Goal: Task Accomplishment & Management: Complete application form

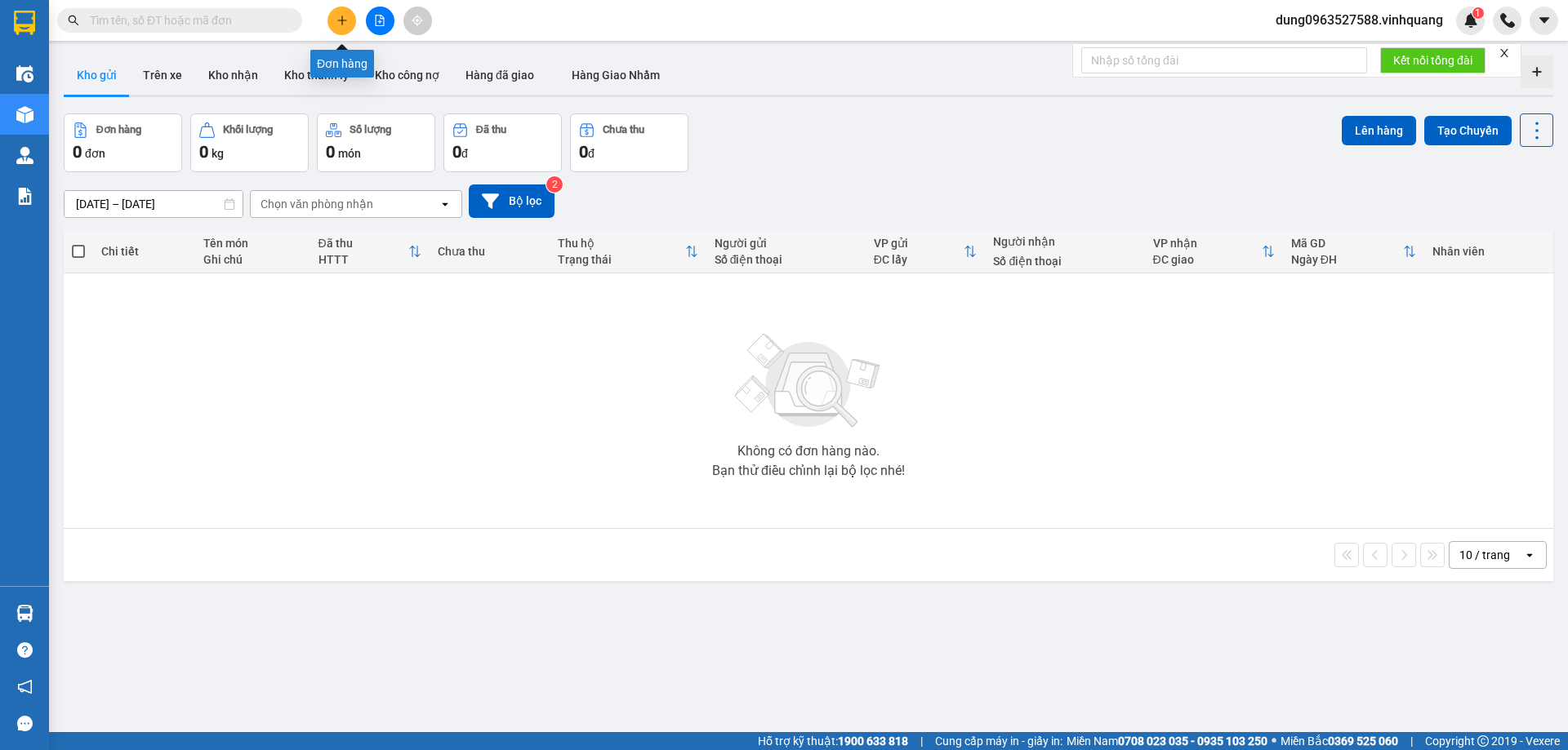
click at [339, 12] on button at bounding box center [342, 21] width 29 height 29
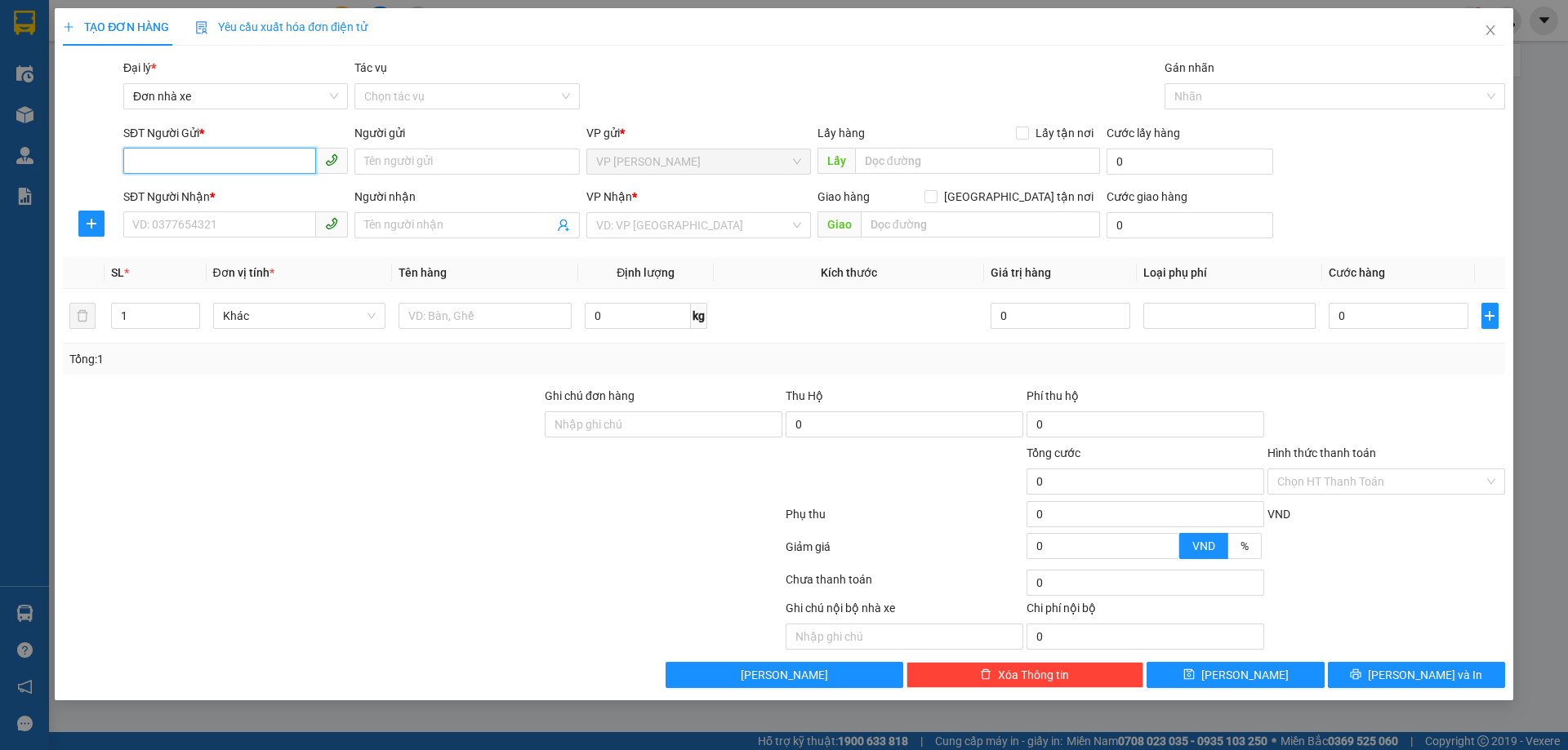
click at [210, 161] on input "SĐT Người Gửi *" at bounding box center [219, 160] width 192 height 26
type input "0963363459"
click at [221, 196] on div "0963363459 - Newpost" at bounding box center [236, 194] width 205 height 18
type input "Newpost"
type input "0948631696"
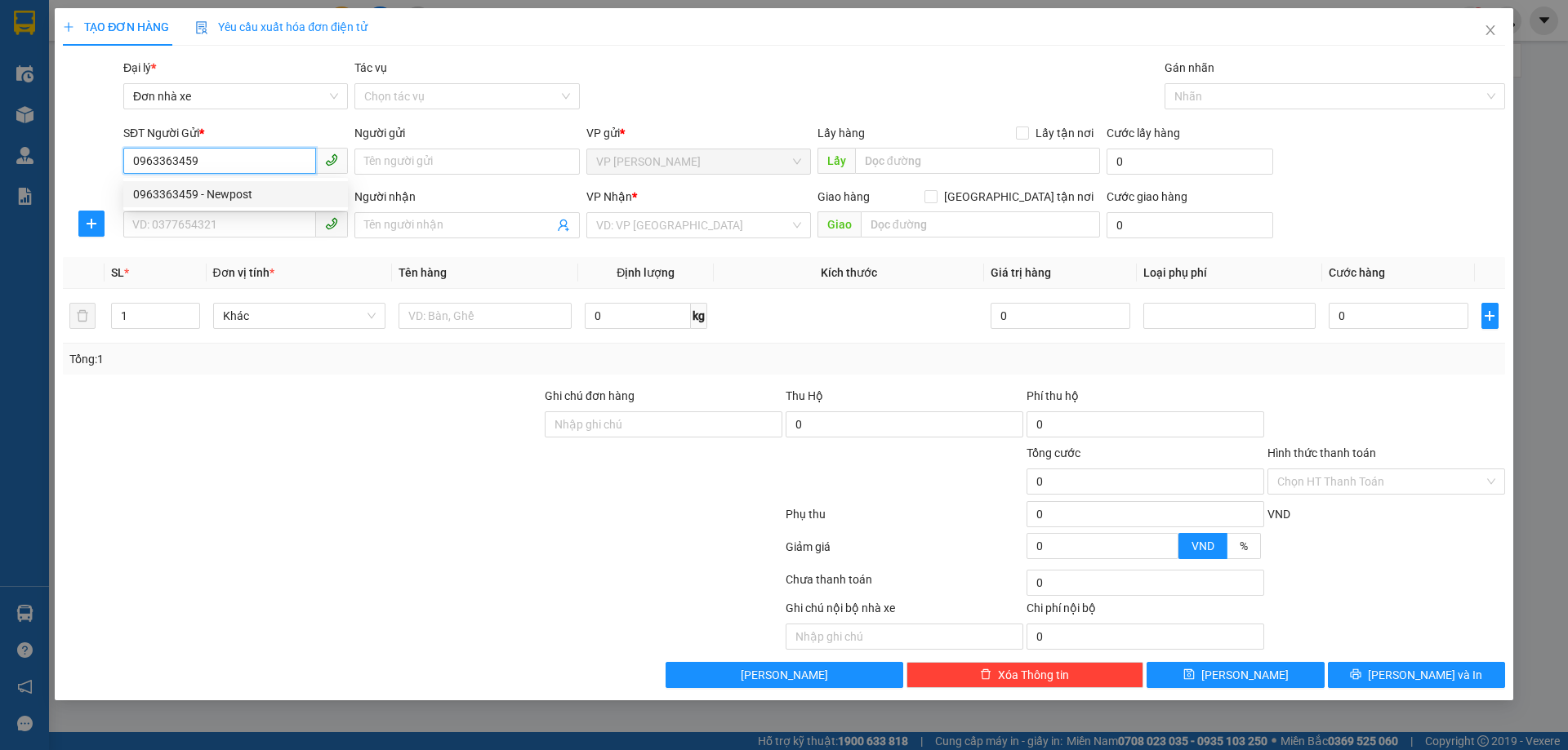
type input "Mai"
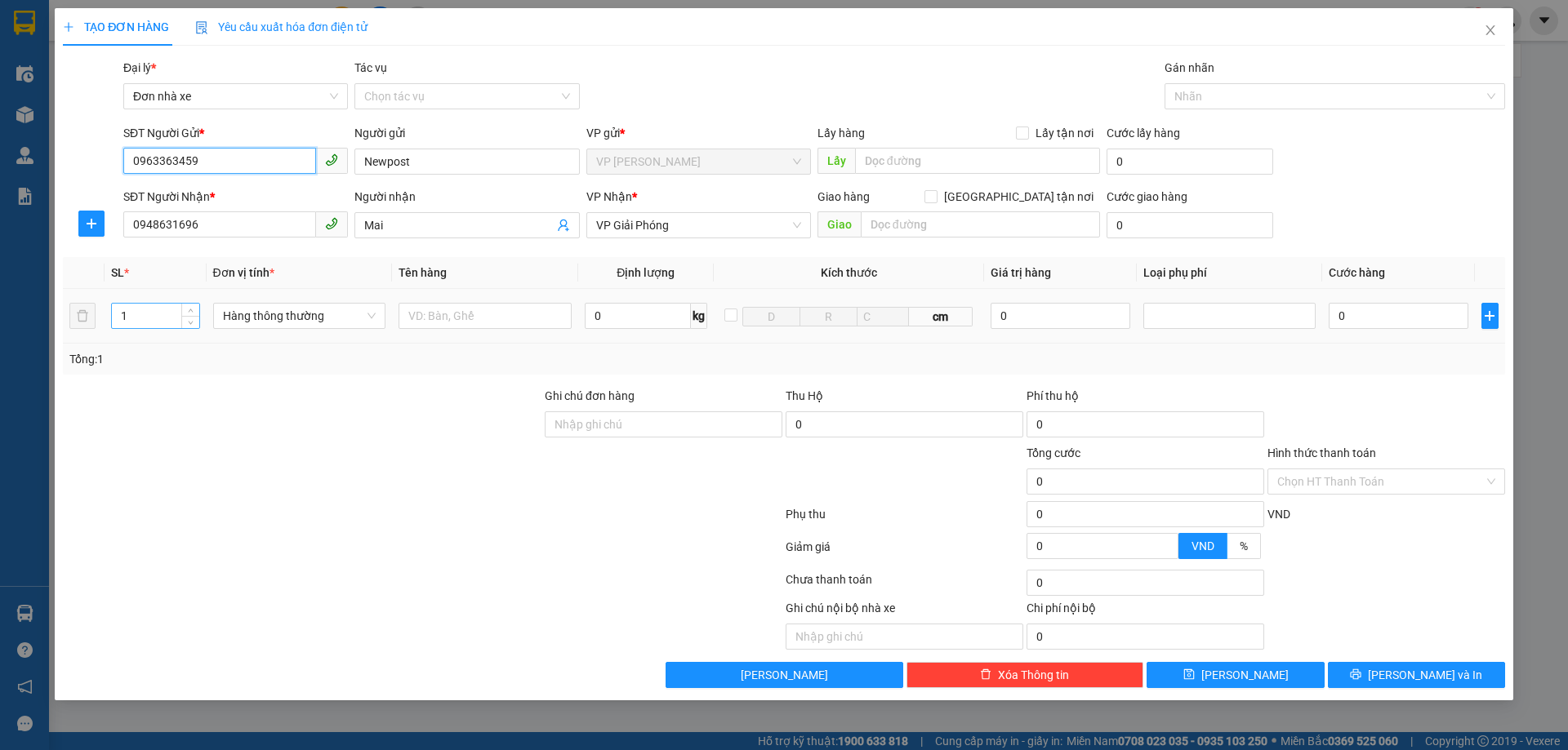
type input "0963363459"
click at [151, 315] on input "1" at bounding box center [154, 316] width 87 height 25
type input "1"
type input "2"
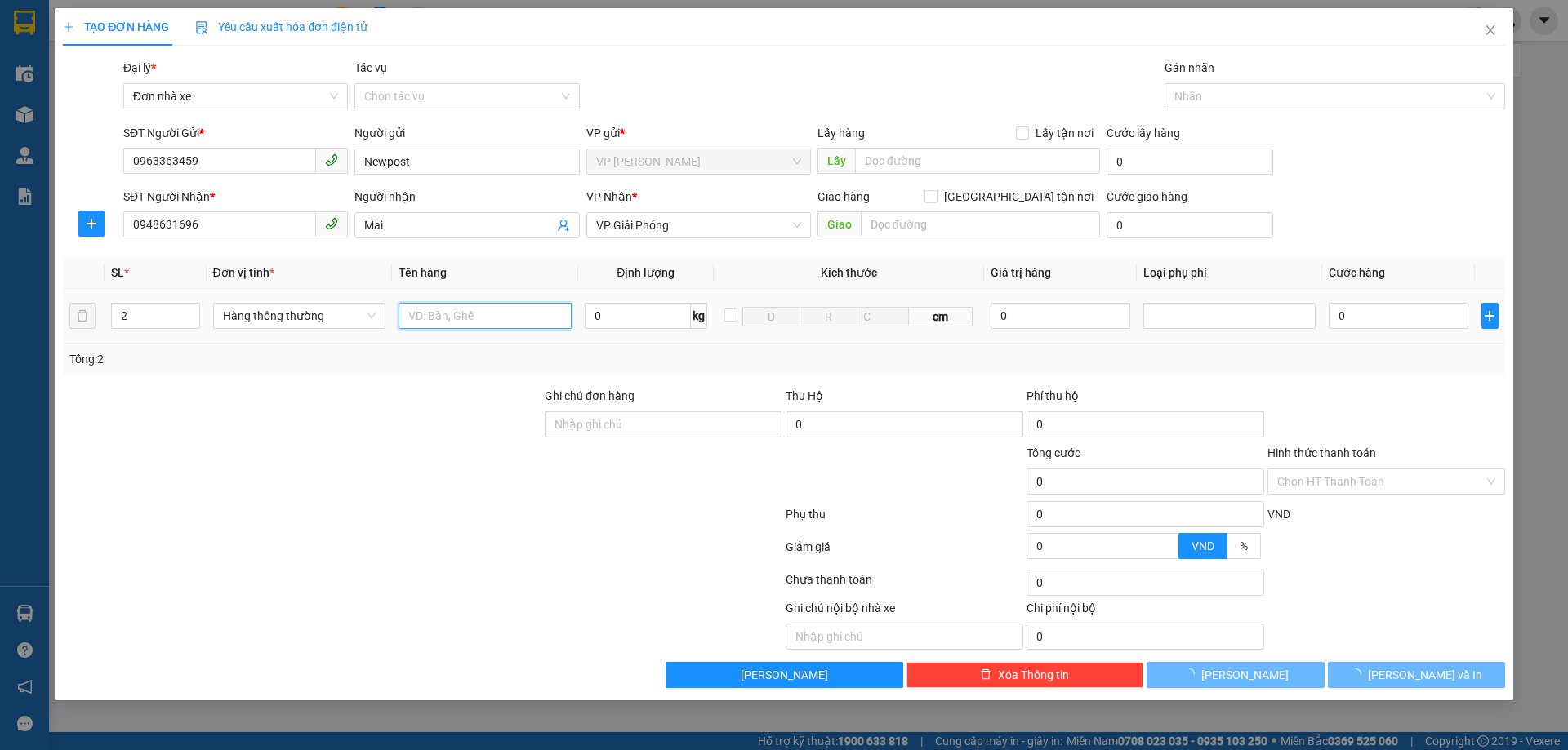
click at [419, 321] on input "text" at bounding box center [485, 316] width 173 height 26
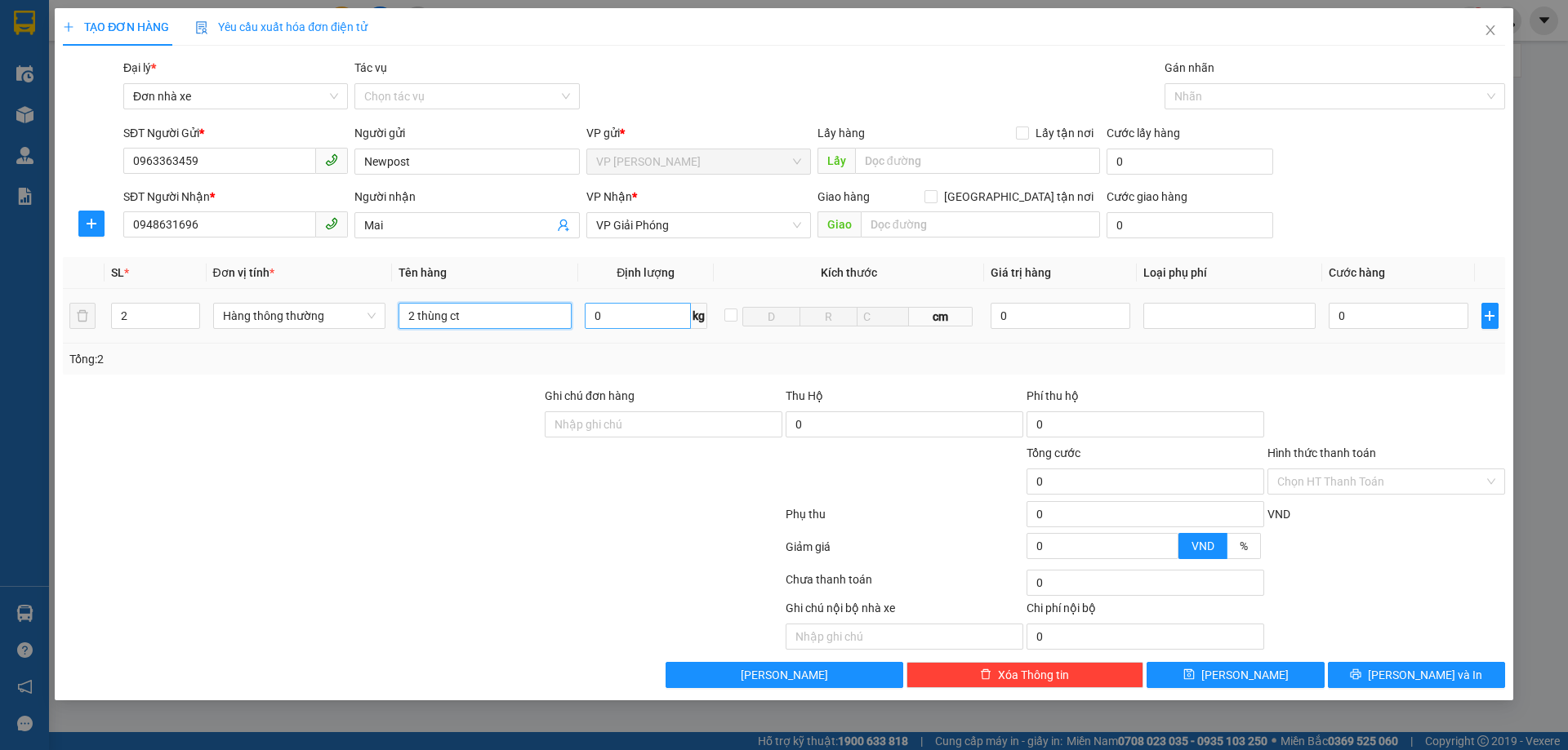
type input "2 thùng ct"
click at [651, 317] on input "0" at bounding box center [638, 316] width 107 height 26
type input "1"
type input "15"
click at [1374, 314] on input "0" at bounding box center [1398, 316] width 138 height 26
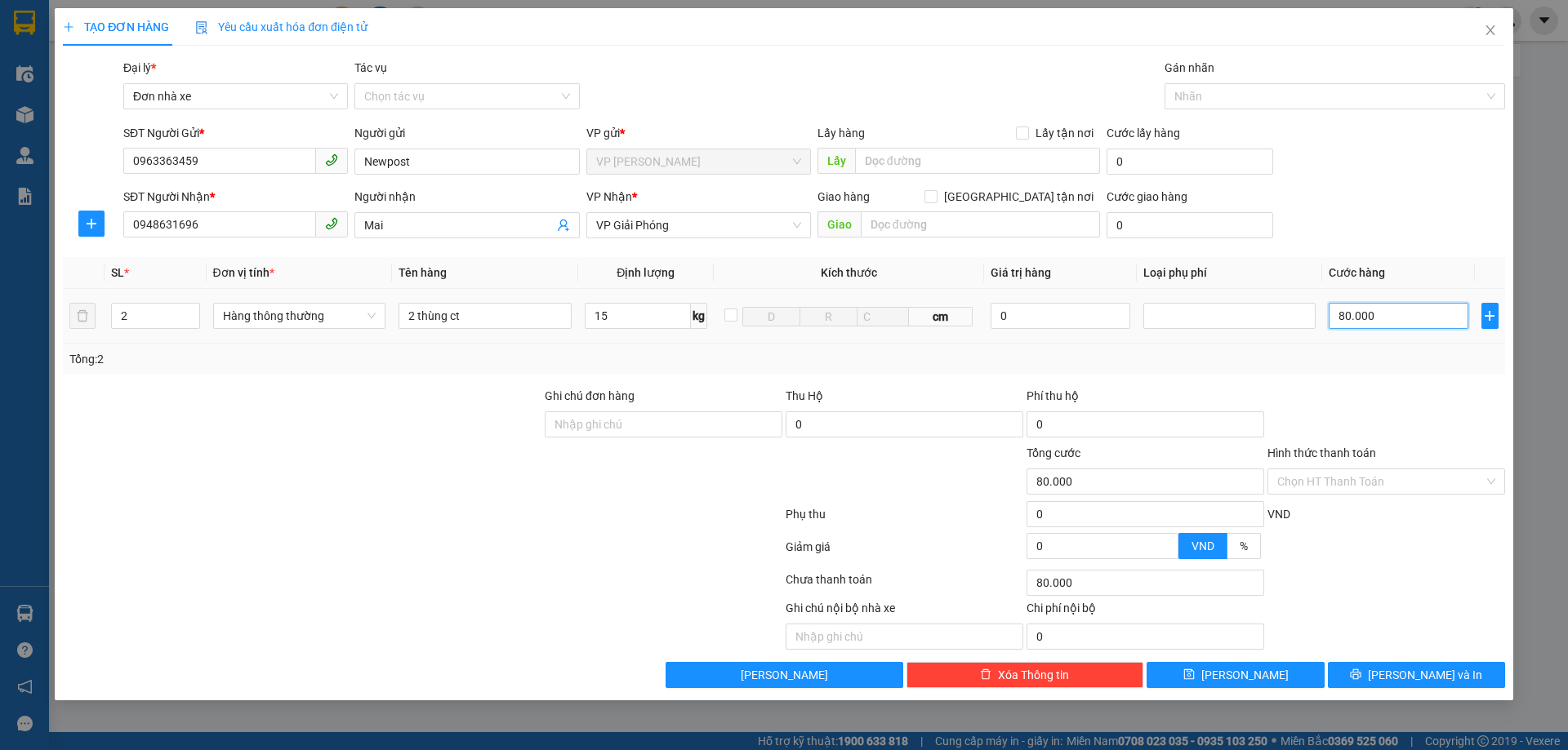
type input "80.000"
type input "8.000"
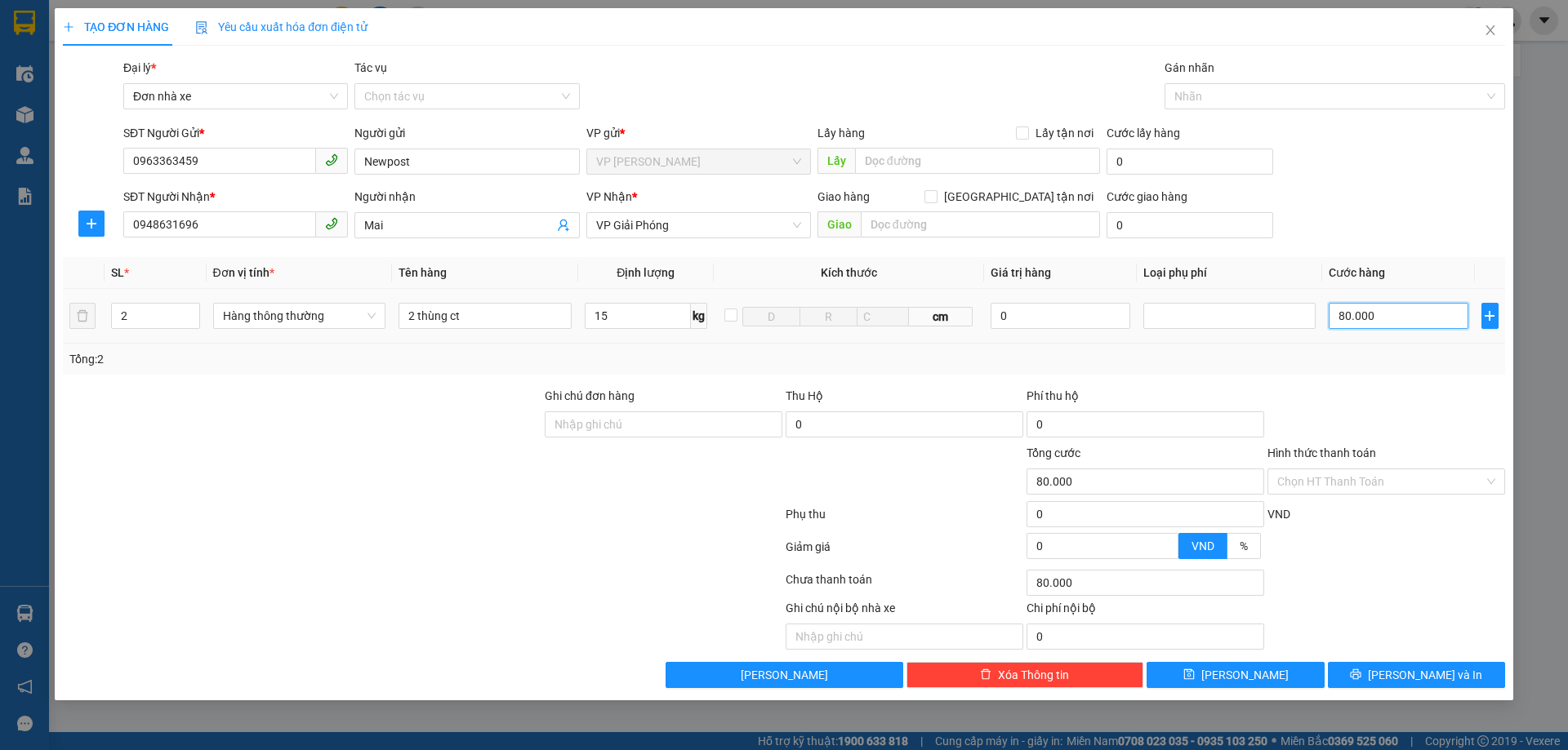
type input "8.000"
type input "800"
type input "80"
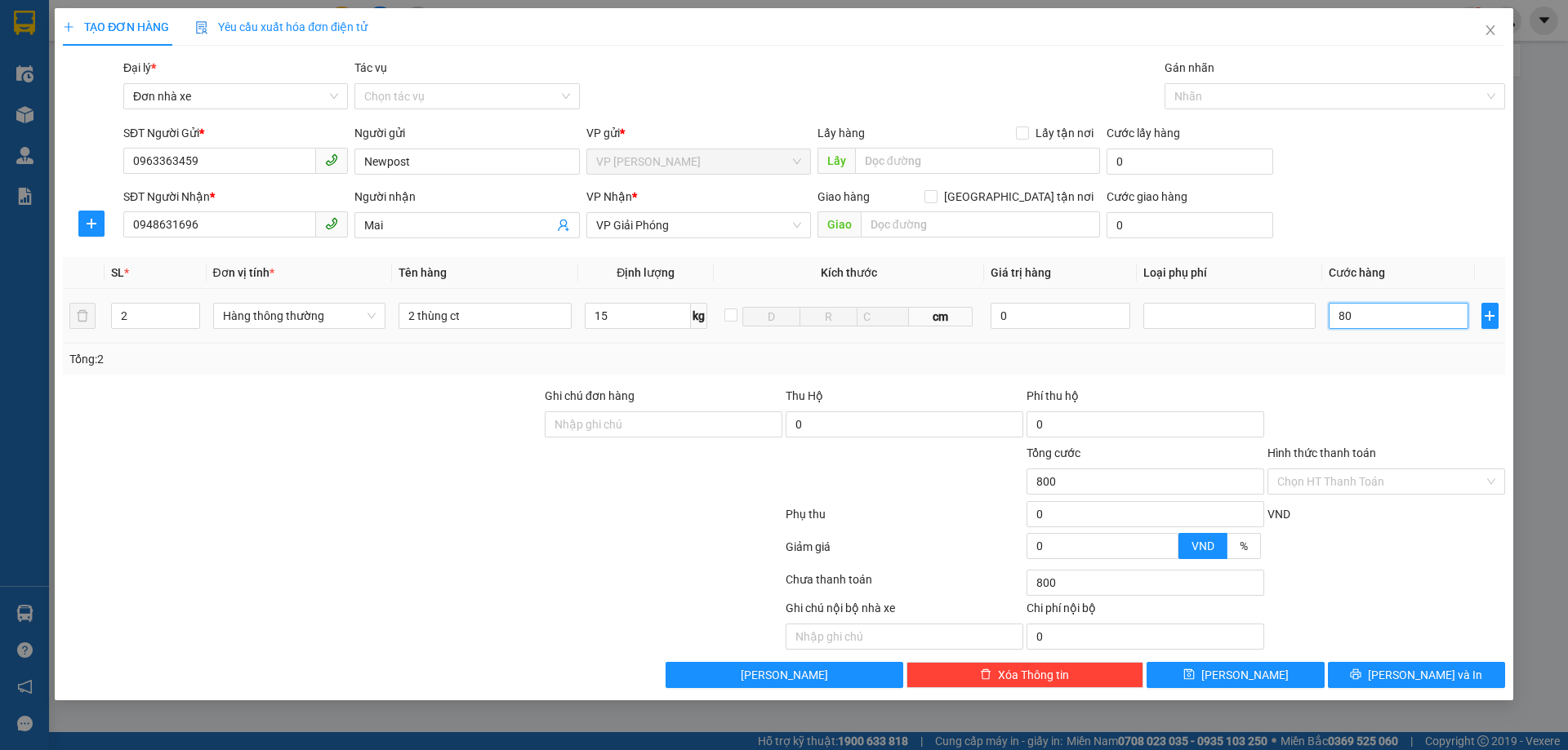
type input "80"
type input "8"
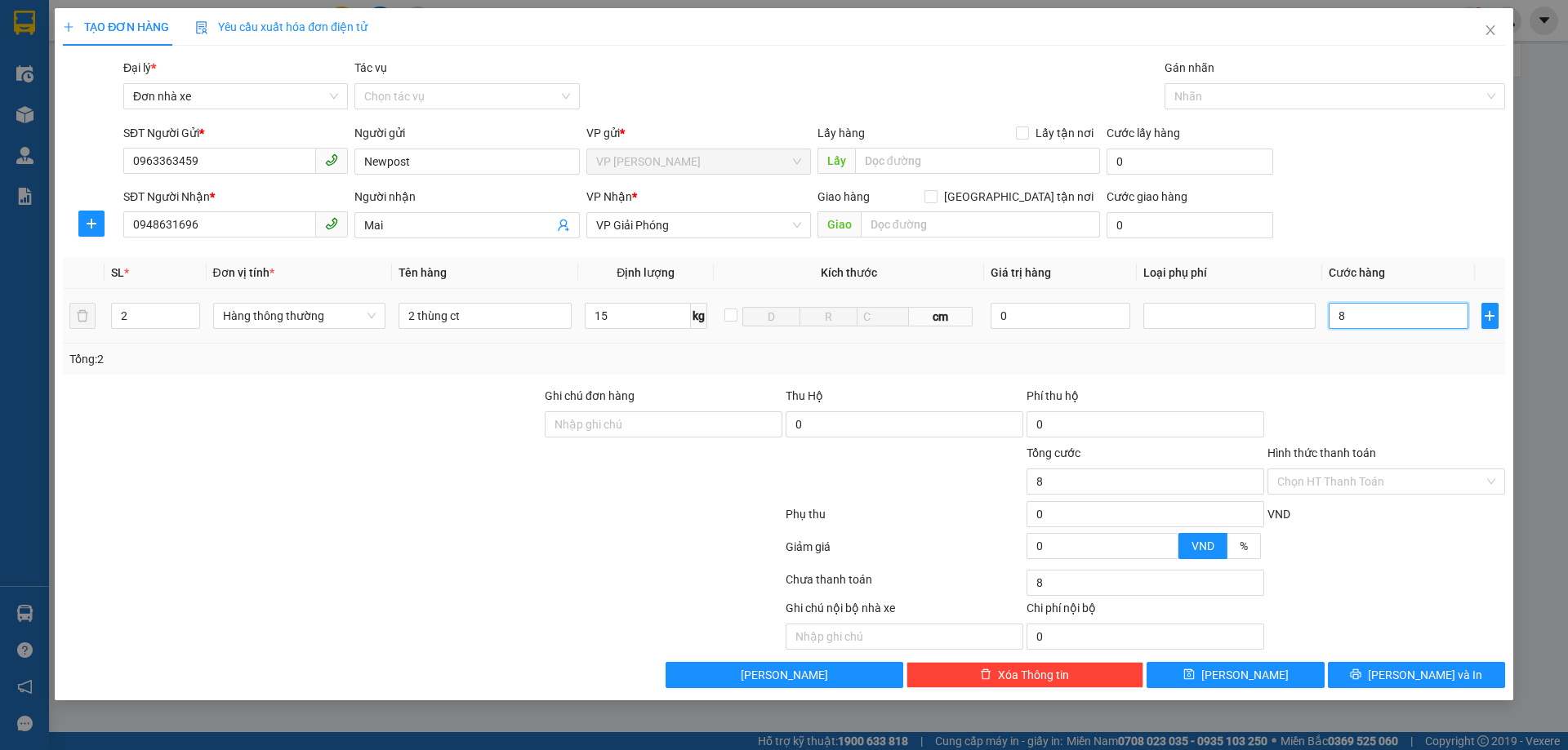
type input "0"
type input "03"
type input "3"
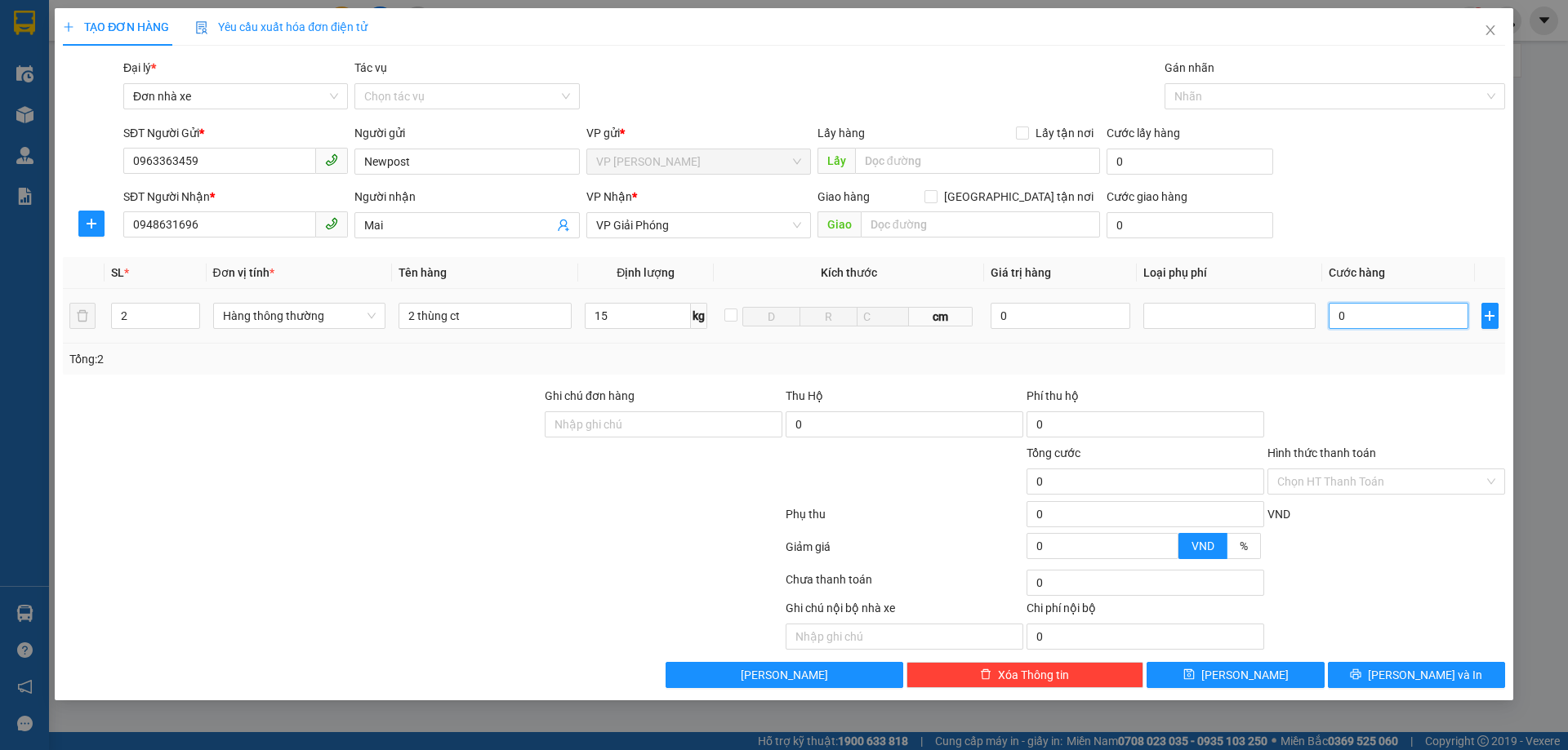
type input "3"
type input "030"
type input "30"
type input "03"
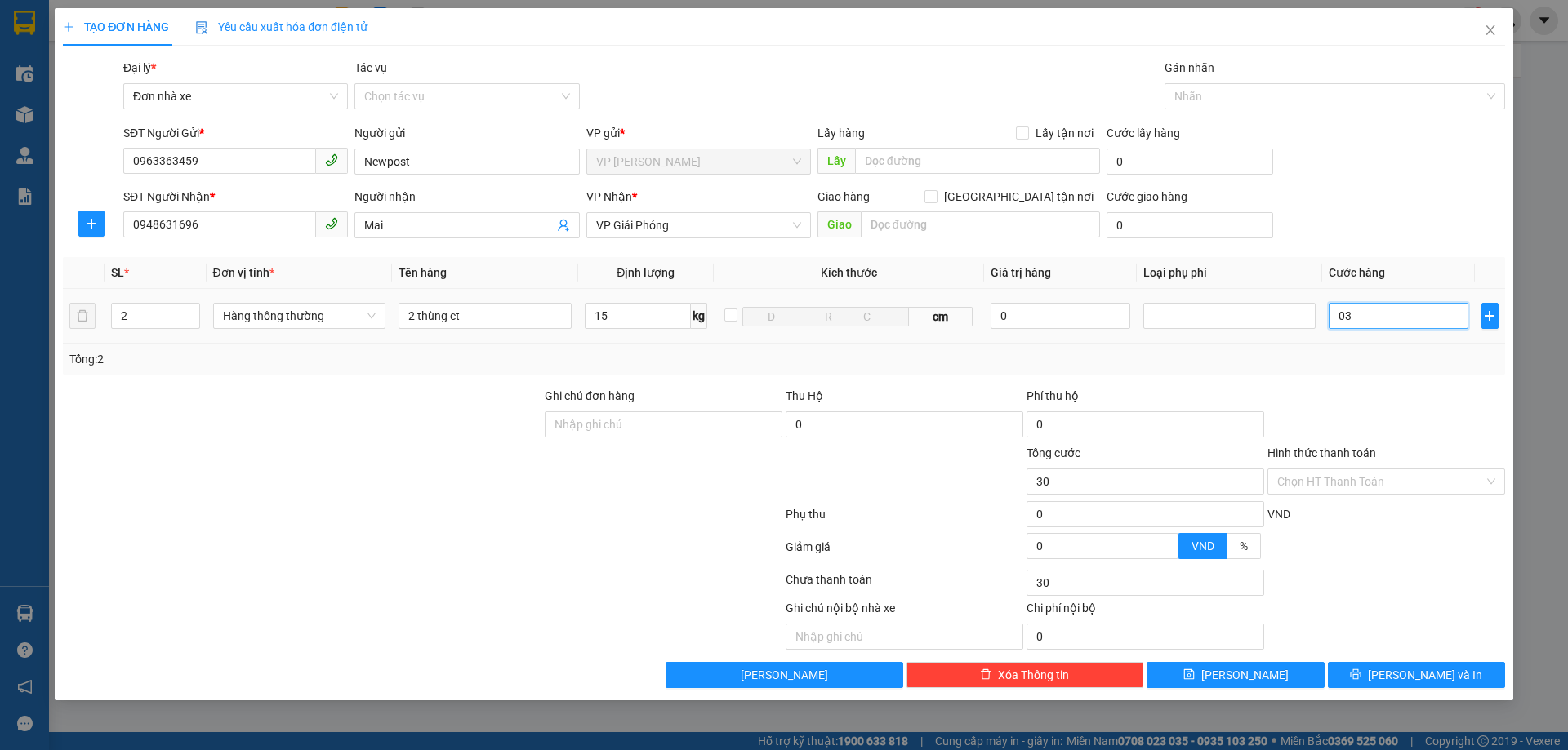
type input "3"
type input "0"
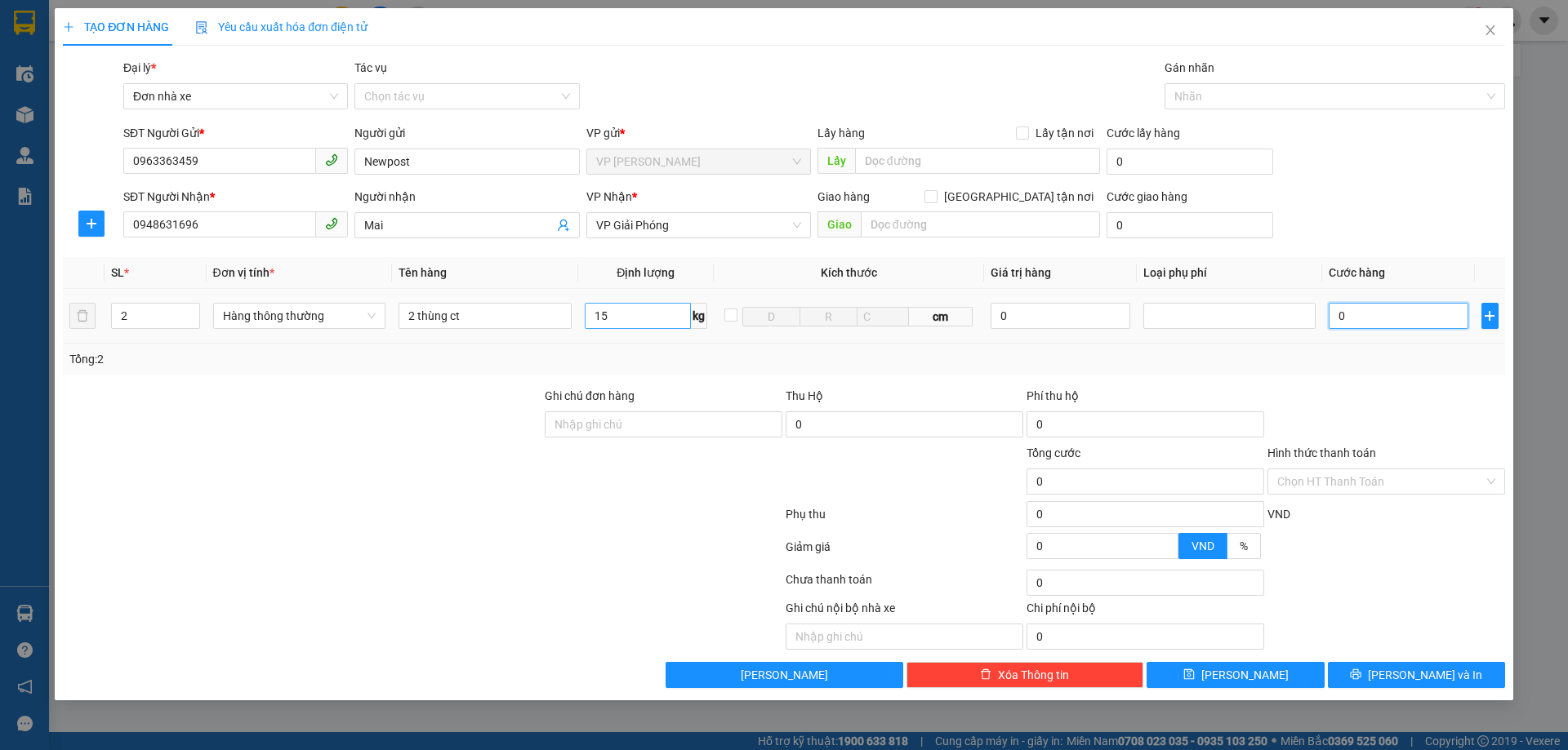
type input "0"
click at [616, 314] on input "15" at bounding box center [638, 316] width 107 height 26
type input "25"
click at [1367, 318] on input "0" at bounding box center [1398, 316] width 138 height 26
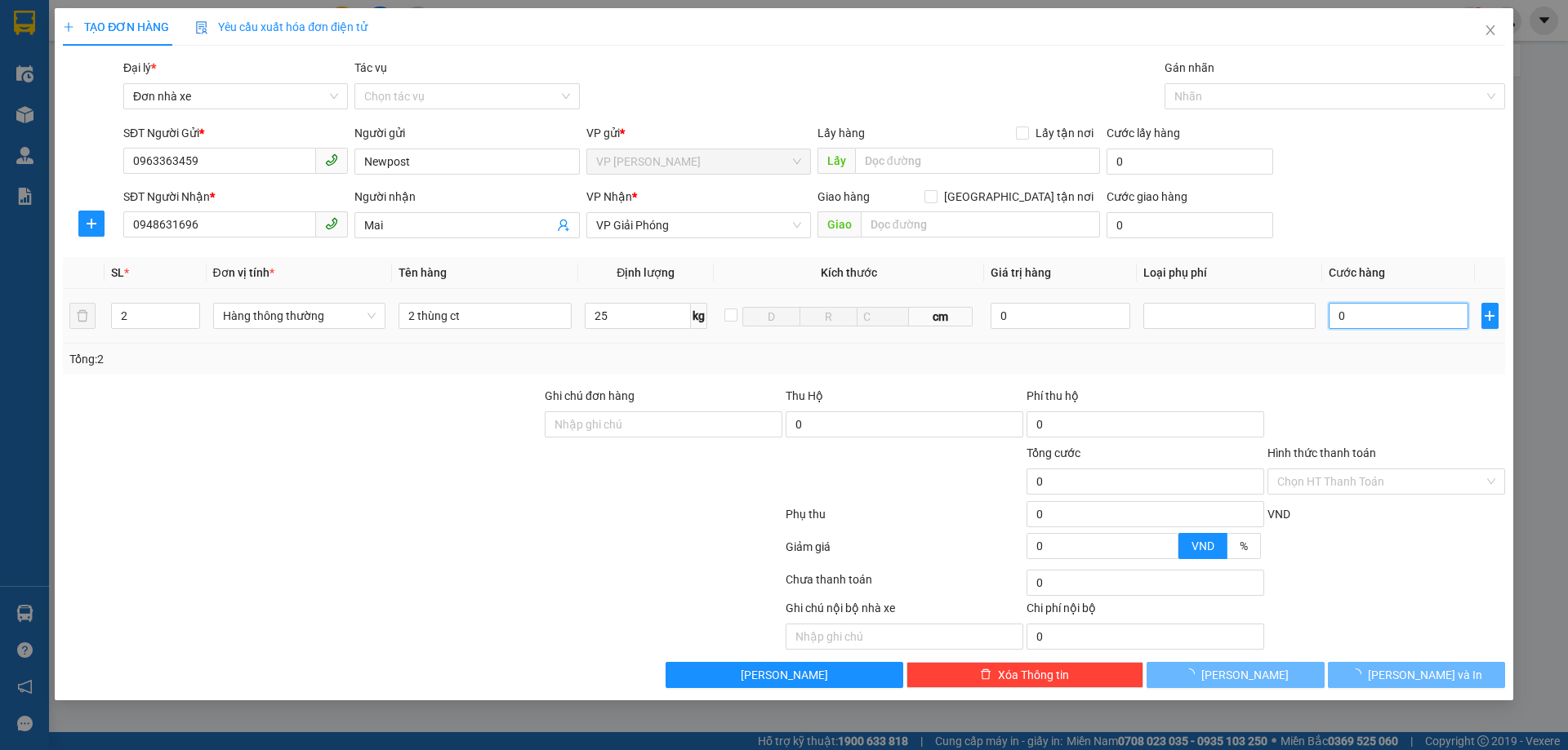
type input "120.000"
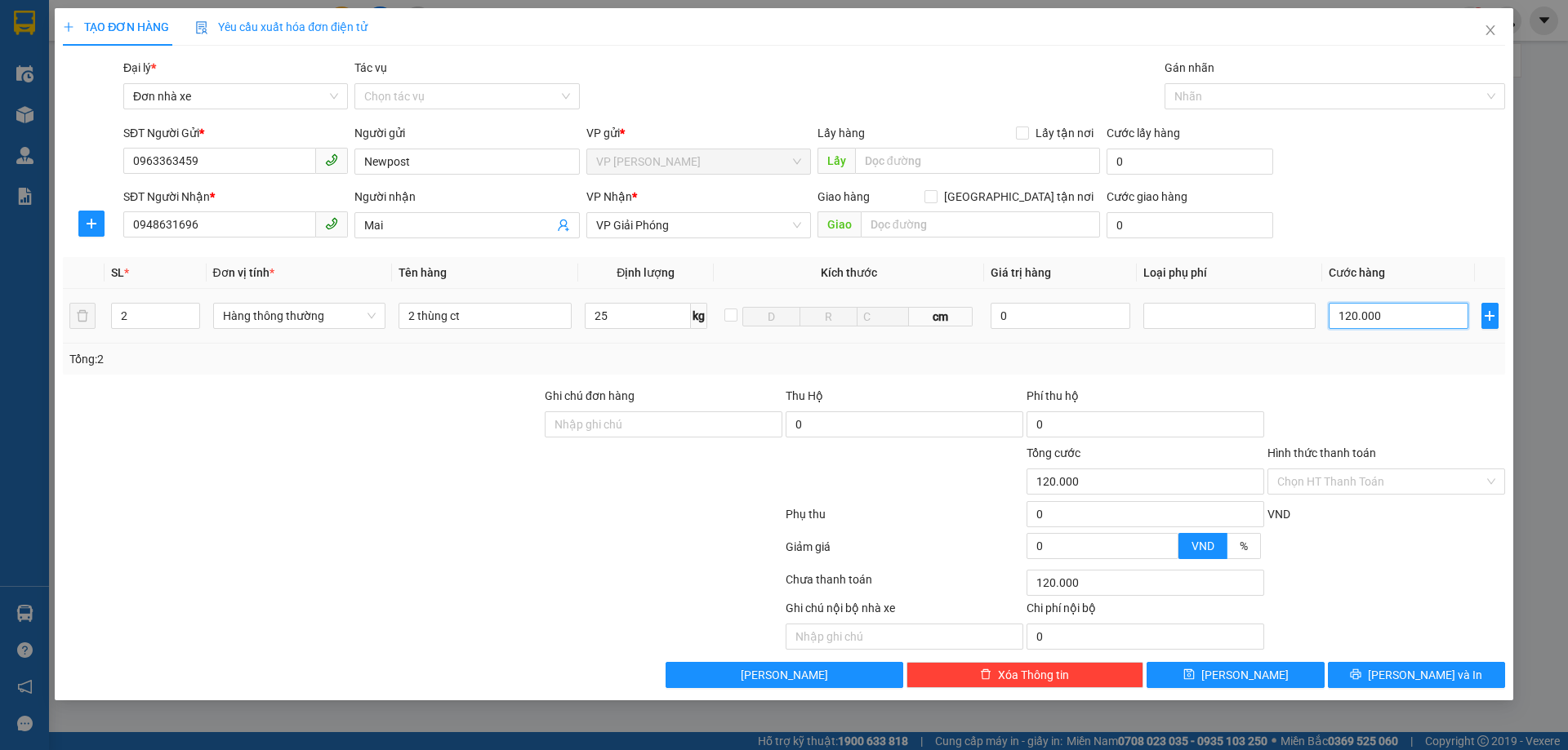
type input "12.000"
type input "1.200"
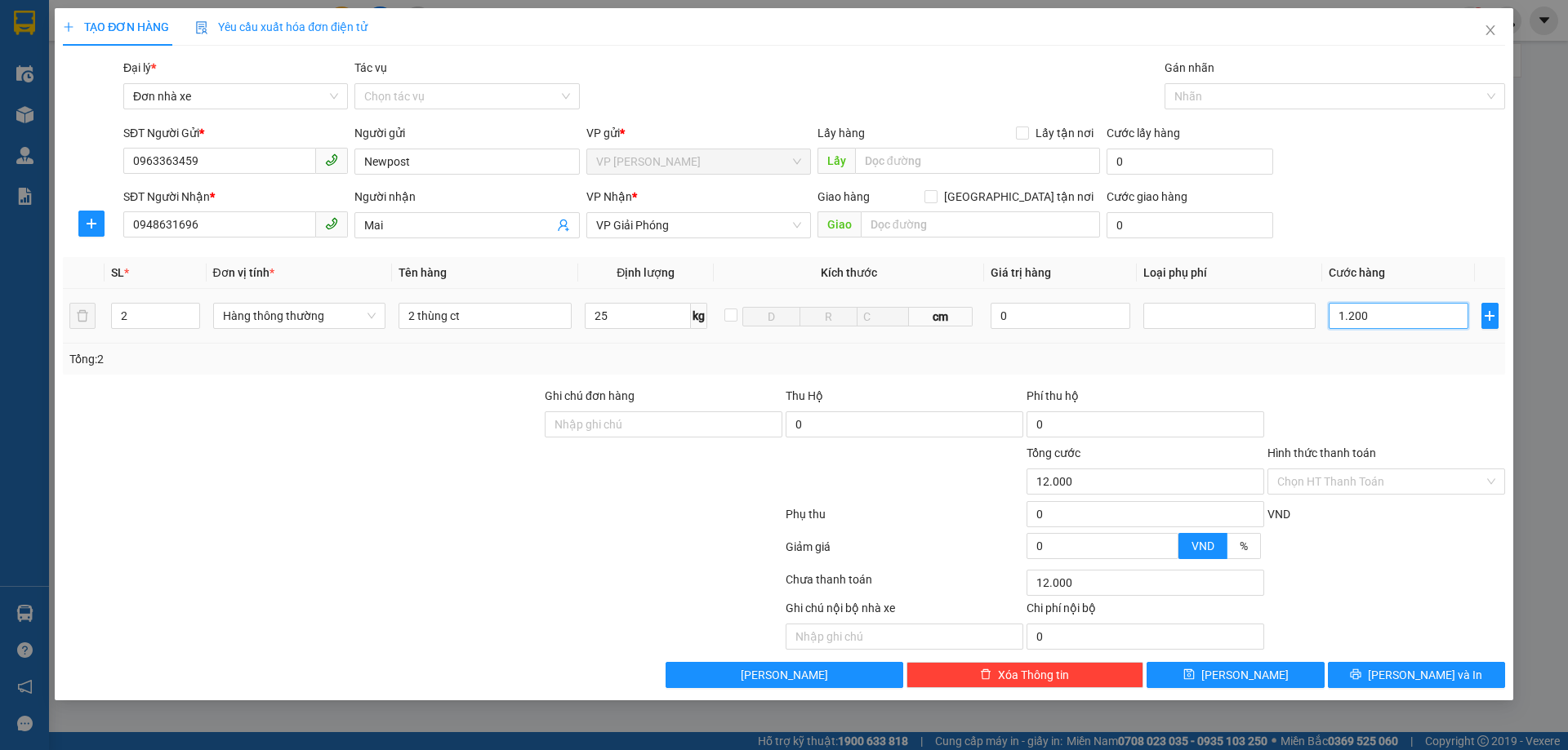
type input "1.200"
type input "120"
type input "12"
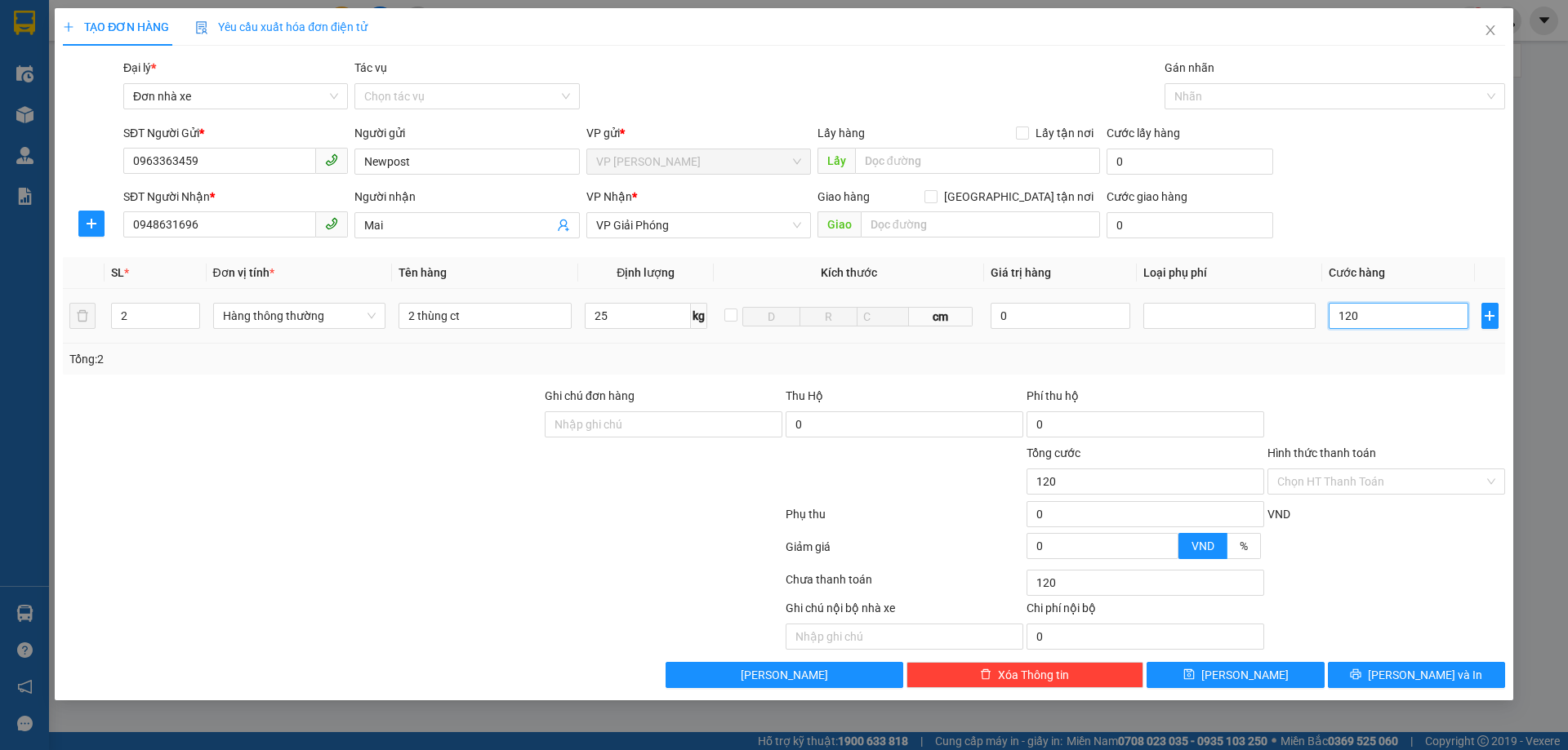
type input "12"
type input "1"
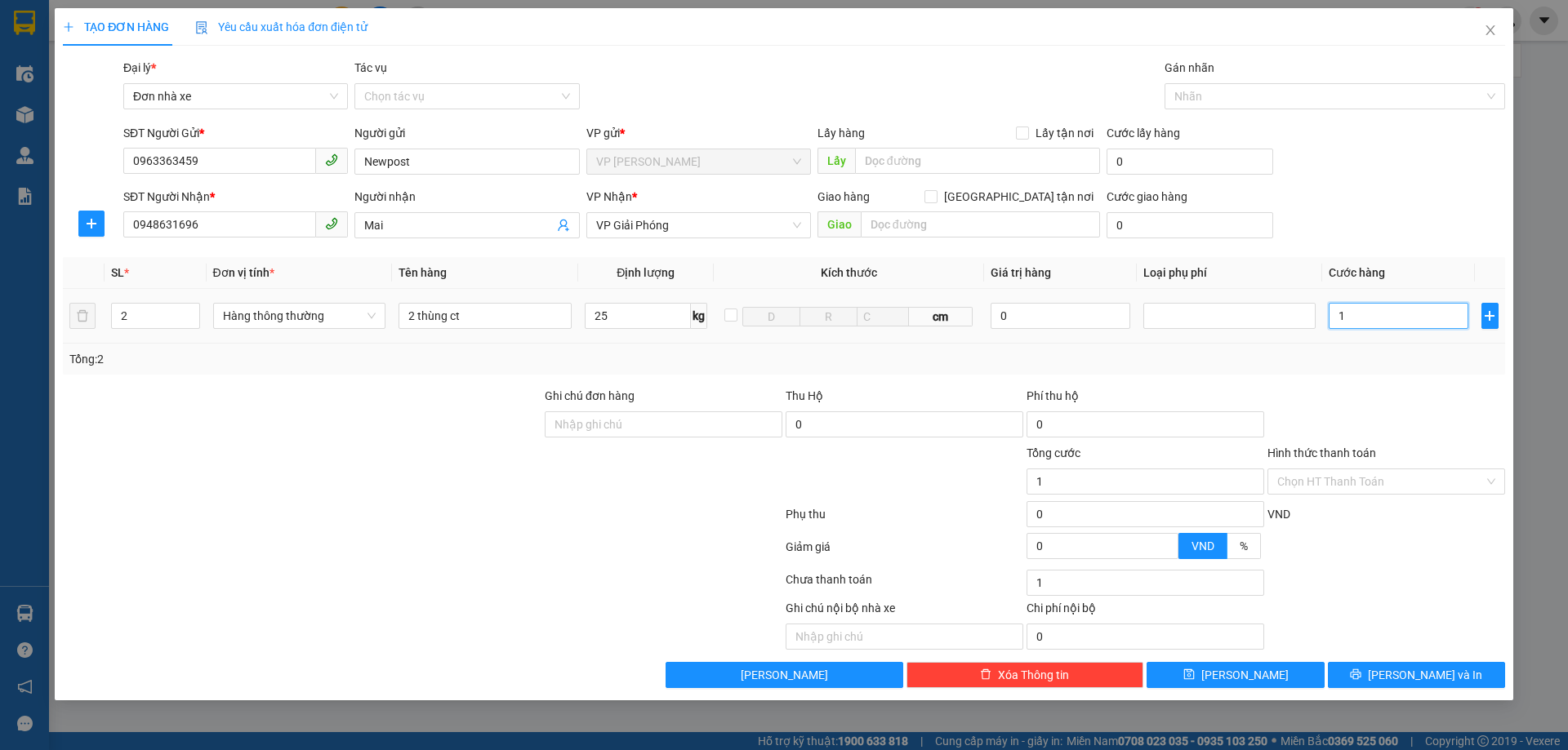
type input "0"
click at [609, 311] on input "25" at bounding box center [638, 316] width 107 height 26
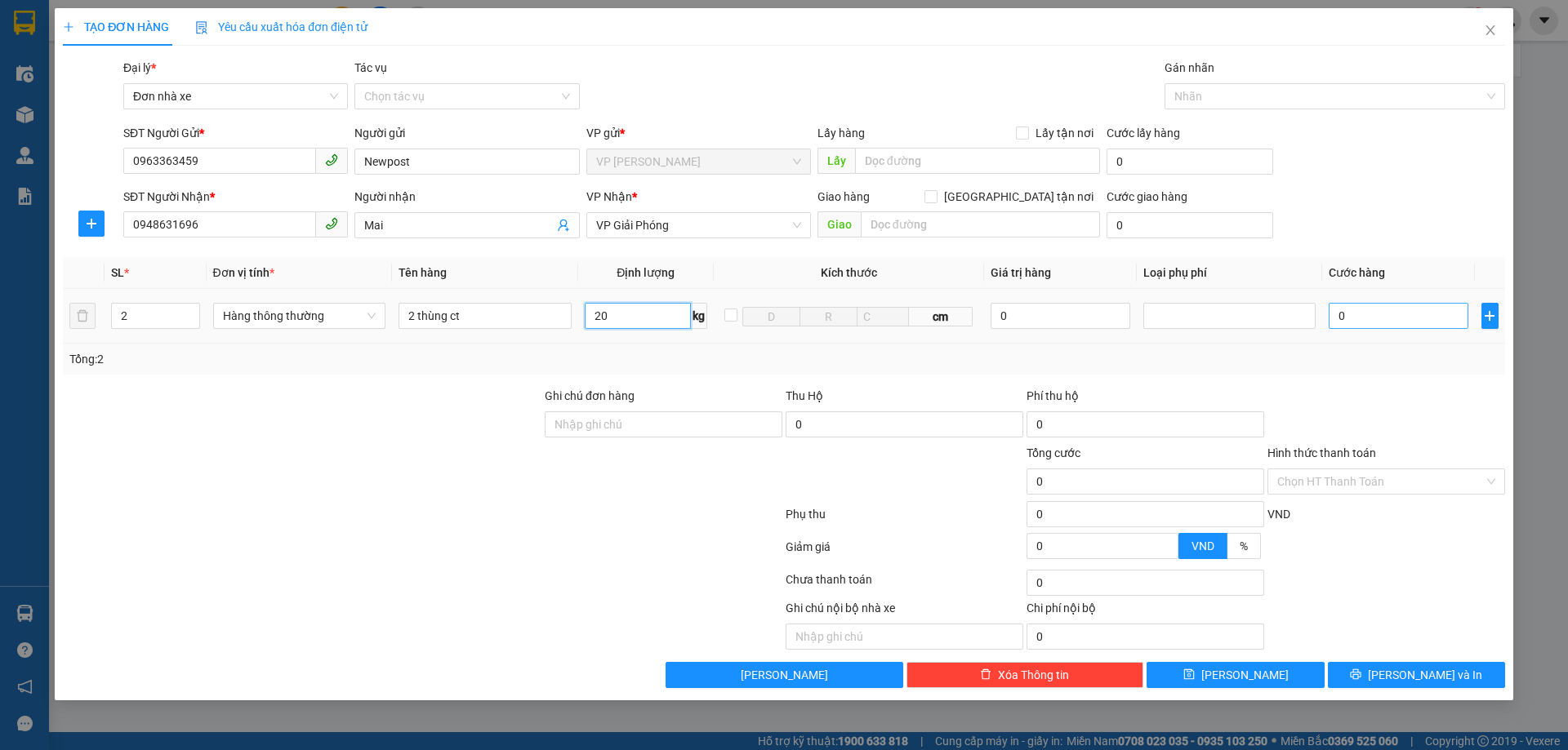
type input "20"
click at [1367, 318] on input "0" at bounding box center [1398, 316] width 138 height 26
type input "100.000"
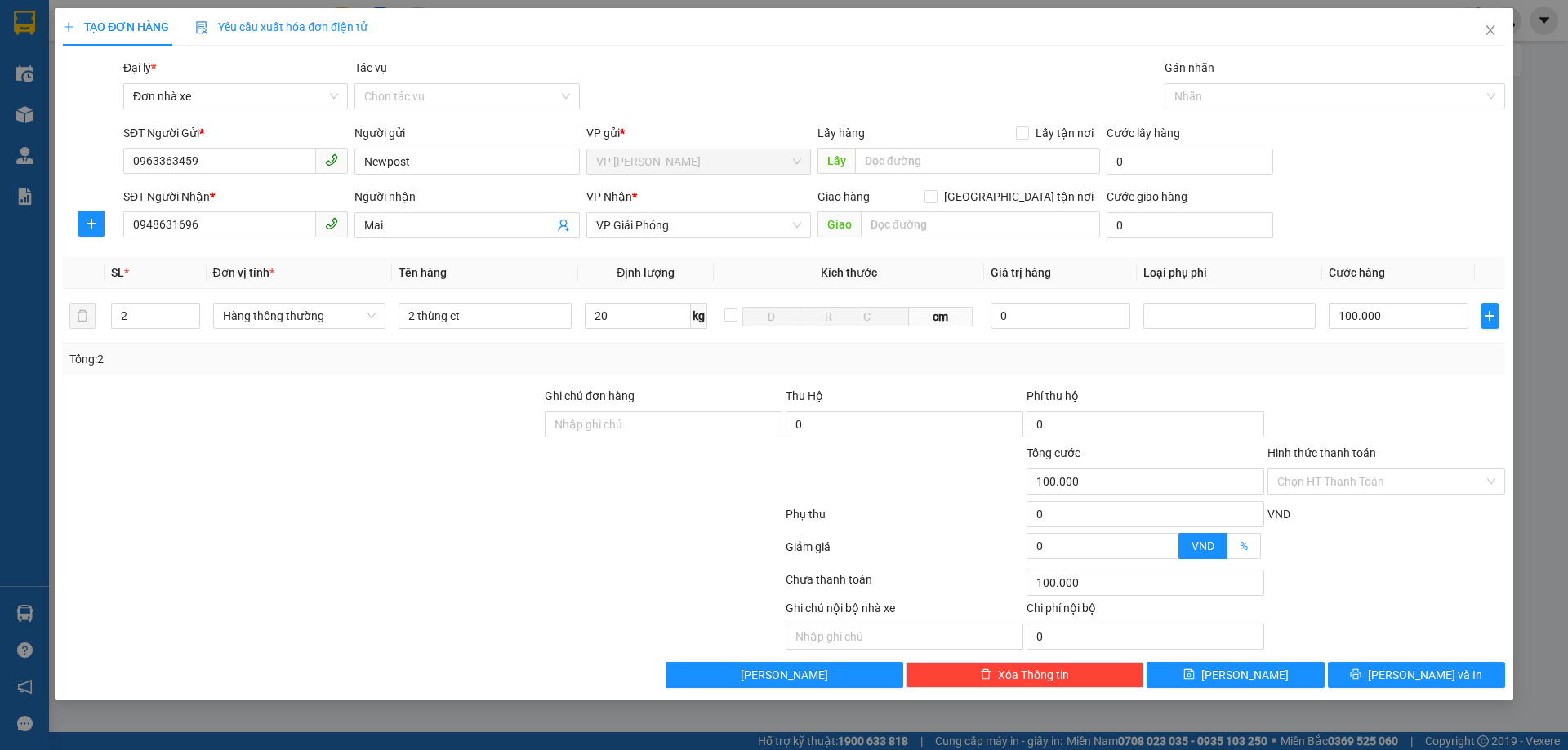
click at [1241, 546] on span "%" at bounding box center [1243, 546] width 8 height 13
click at [1227, 551] on input "%" at bounding box center [1227, 551] width 0 height 0
click at [1056, 540] on input "0" at bounding box center [1102, 546] width 150 height 25
type input "98.000"
type input "2"
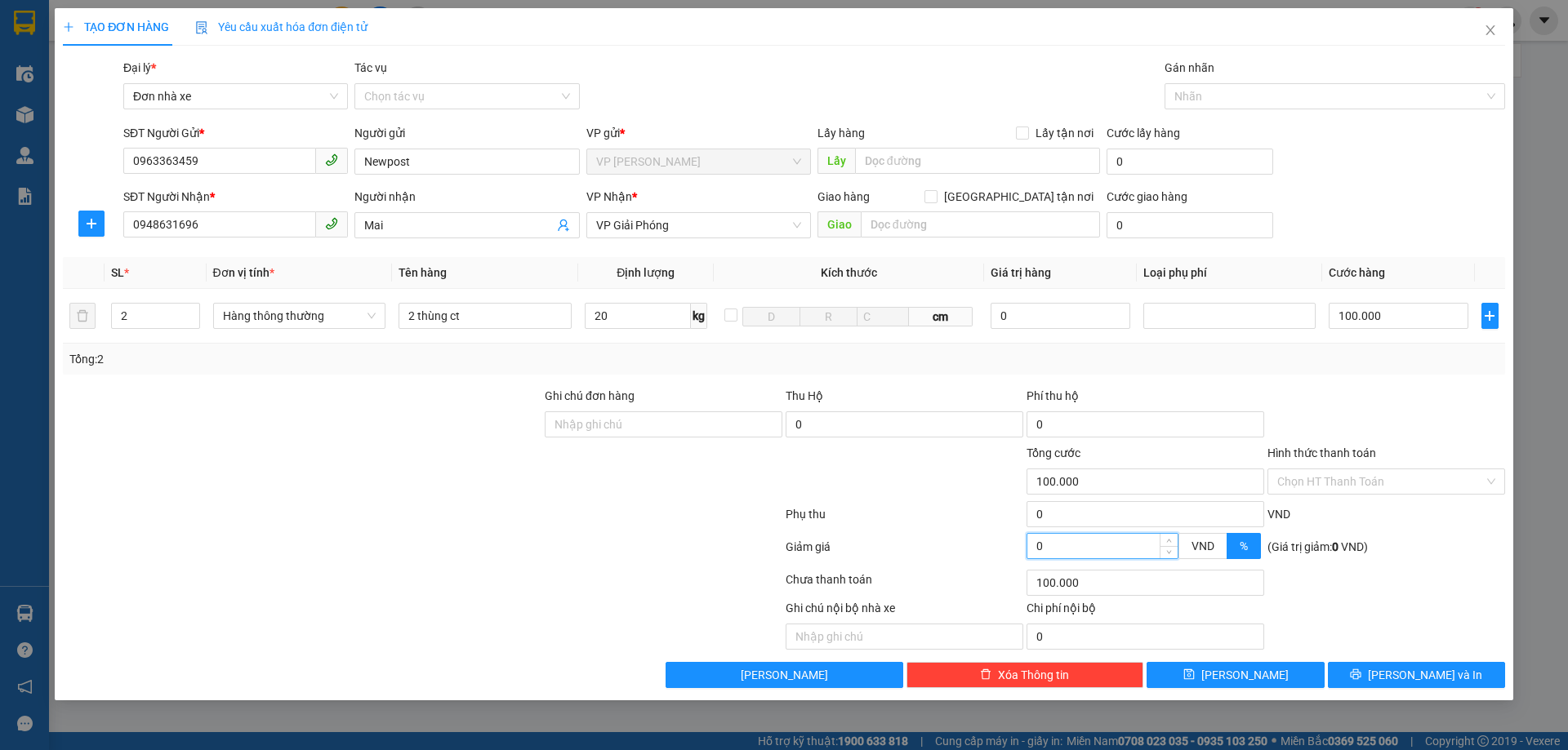
type input "98.000"
type input "80.000"
type input "20"
type input "80.000"
click at [1492, 478] on div "Chọn HT Thanh Toán" at bounding box center [1386, 482] width 238 height 26
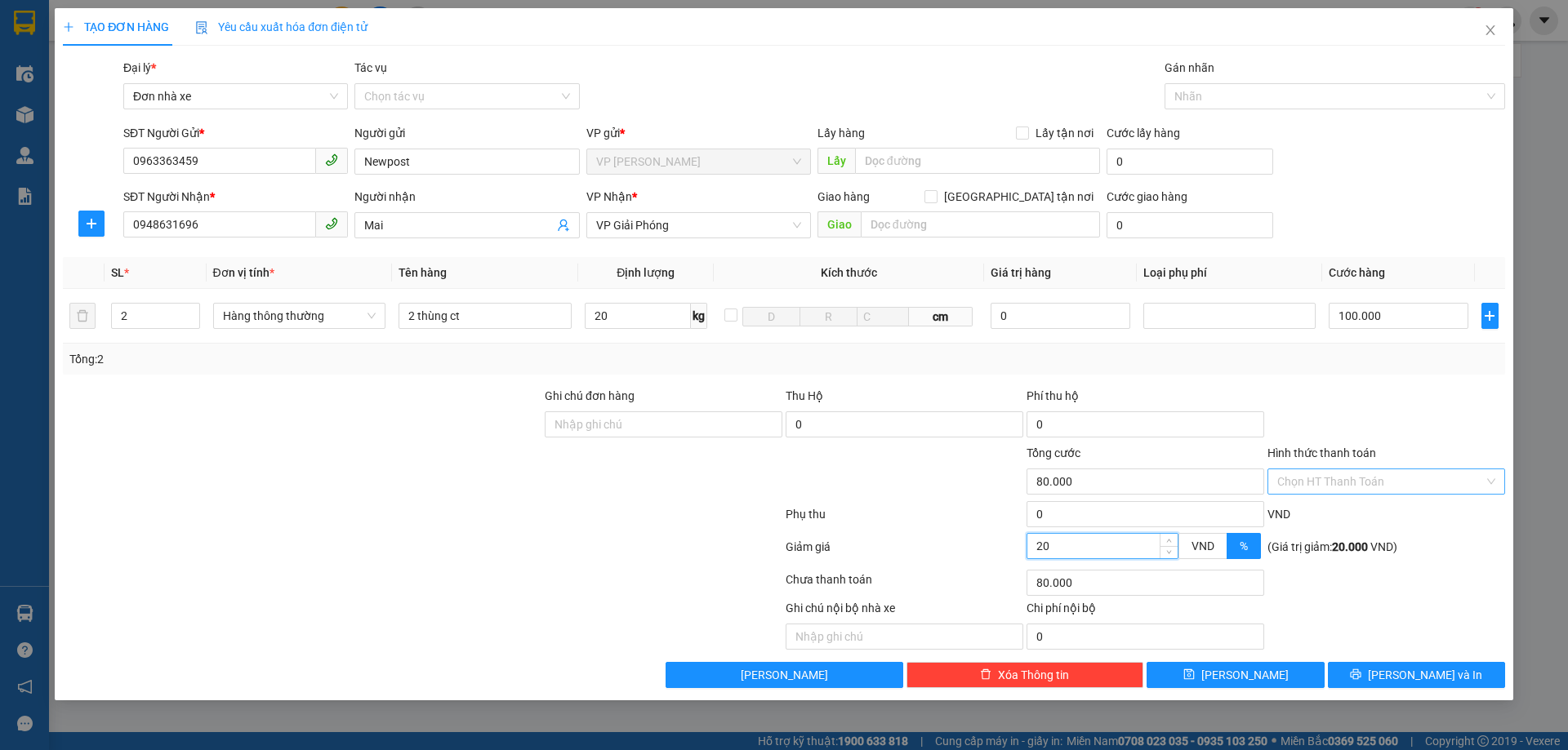
type input "20"
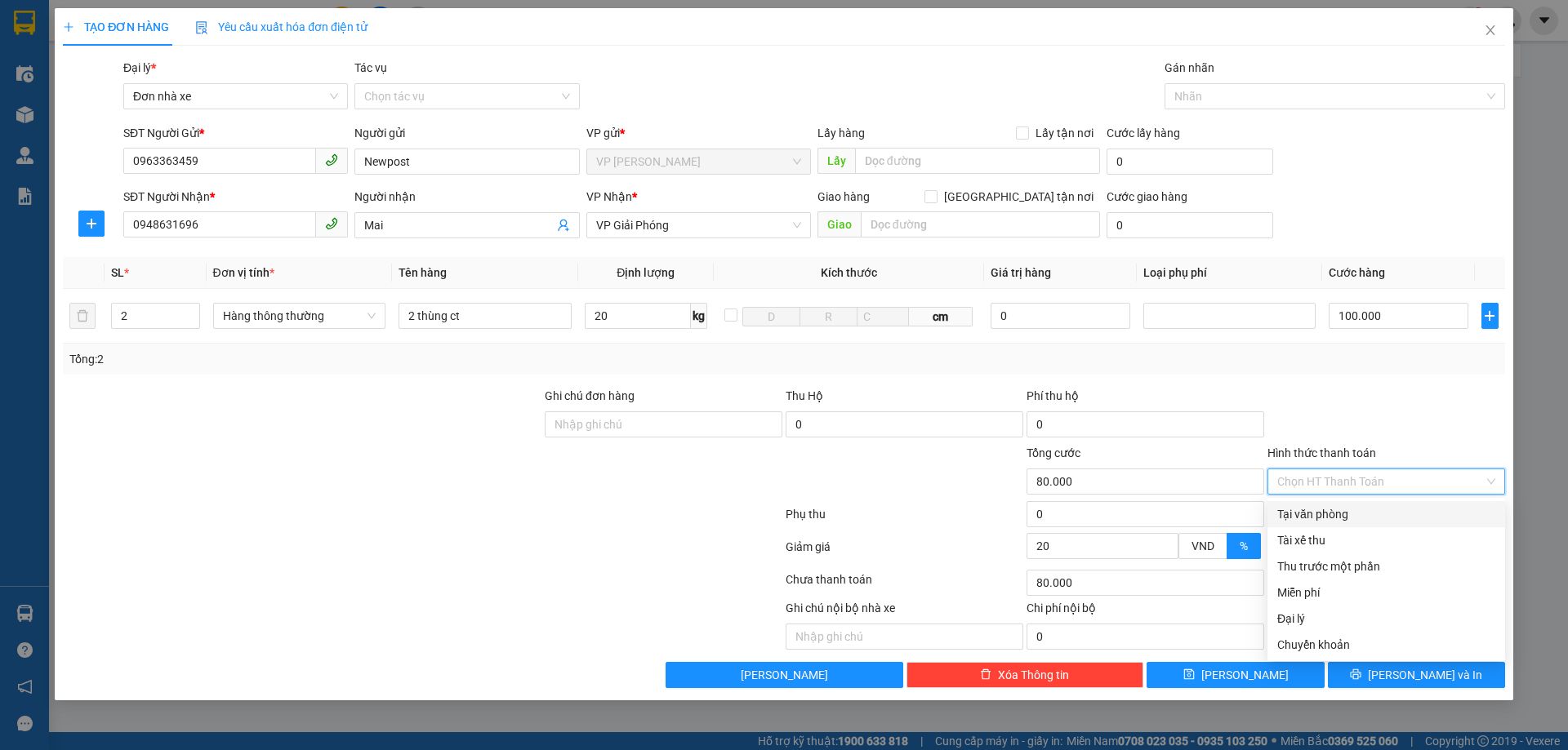
click at [1330, 512] on div "Tại văn phòng" at bounding box center [1386, 514] width 218 height 18
type input "0"
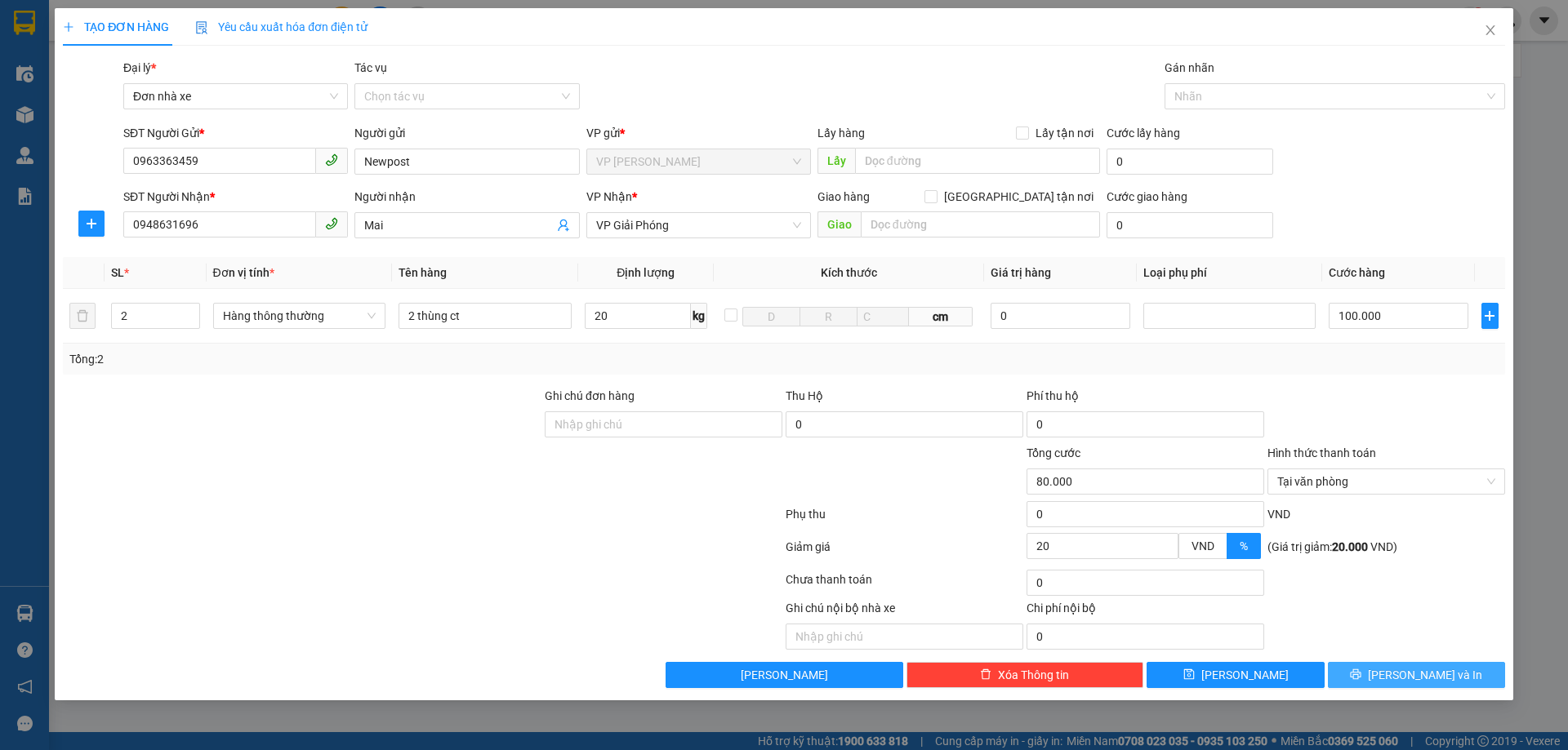
click at [1420, 671] on span "[PERSON_NAME] và In" at bounding box center [1425, 675] width 115 height 18
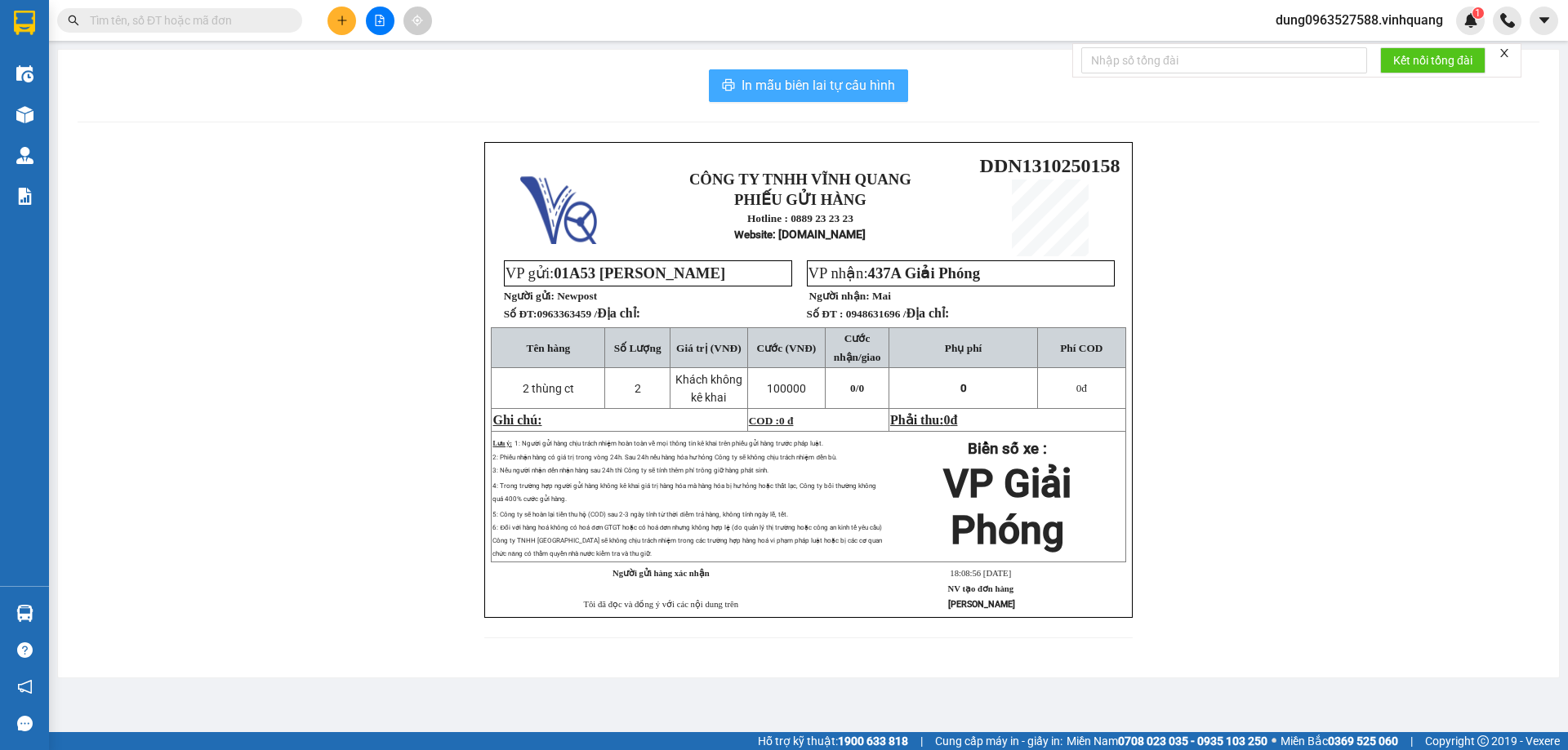
click at [775, 84] on span "In mẫu biên lai tự cấu hình" at bounding box center [818, 85] width 153 height 20
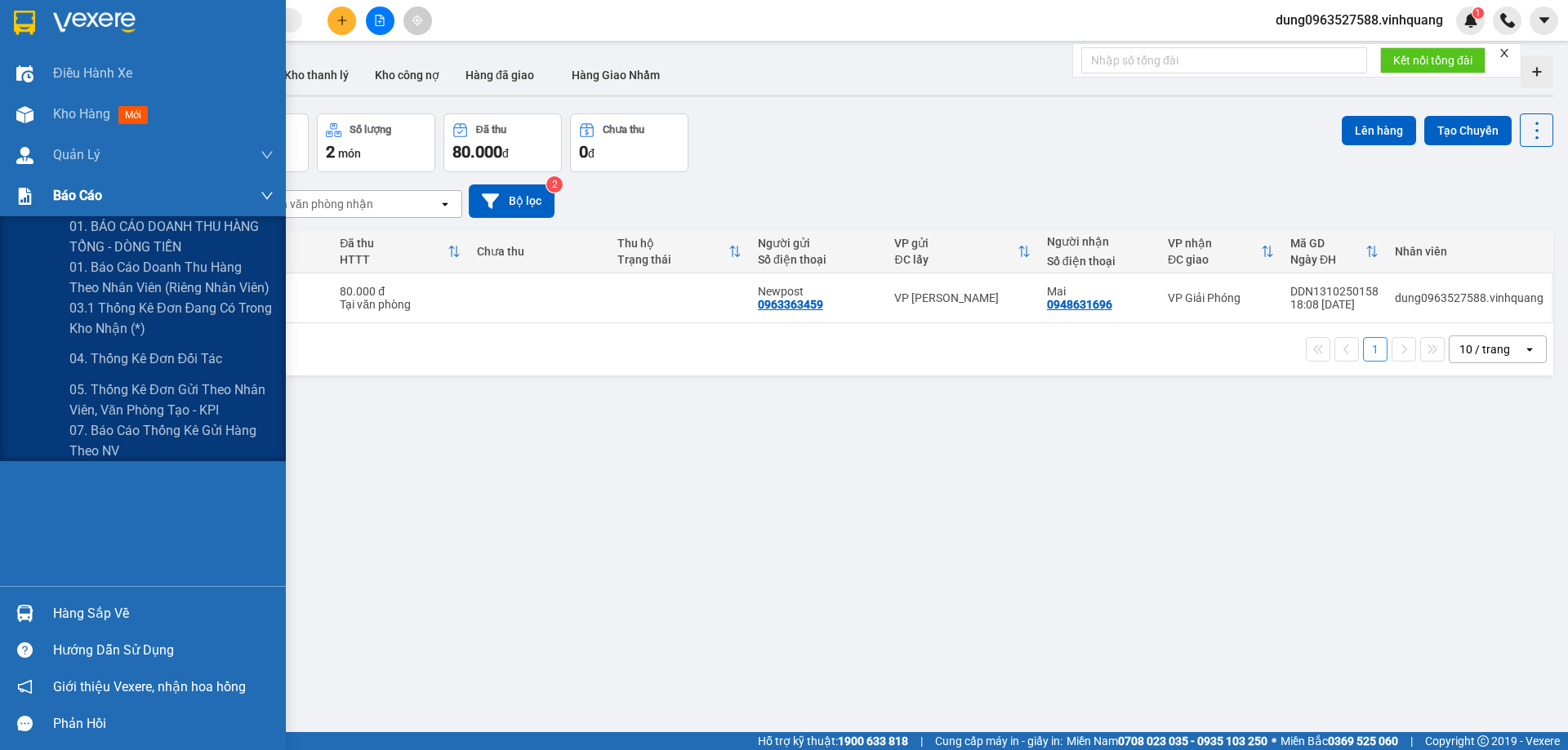
click at [58, 193] on span "Báo cáo" at bounding box center [77, 195] width 49 height 20
